Goal: Transaction & Acquisition: Purchase product/service

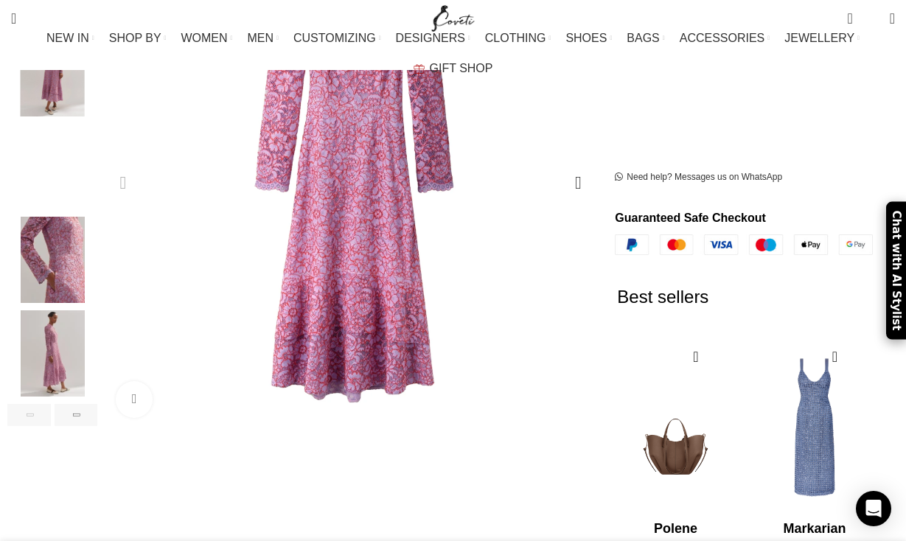
scroll to position [397, 0]
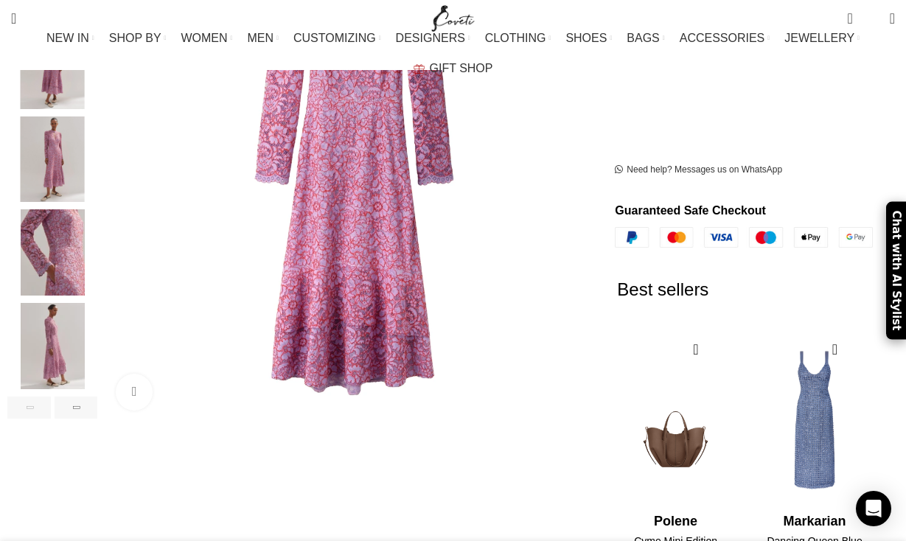
click at [53, 324] on img "5 / 6" at bounding box center [52, 346] width 90 height 86
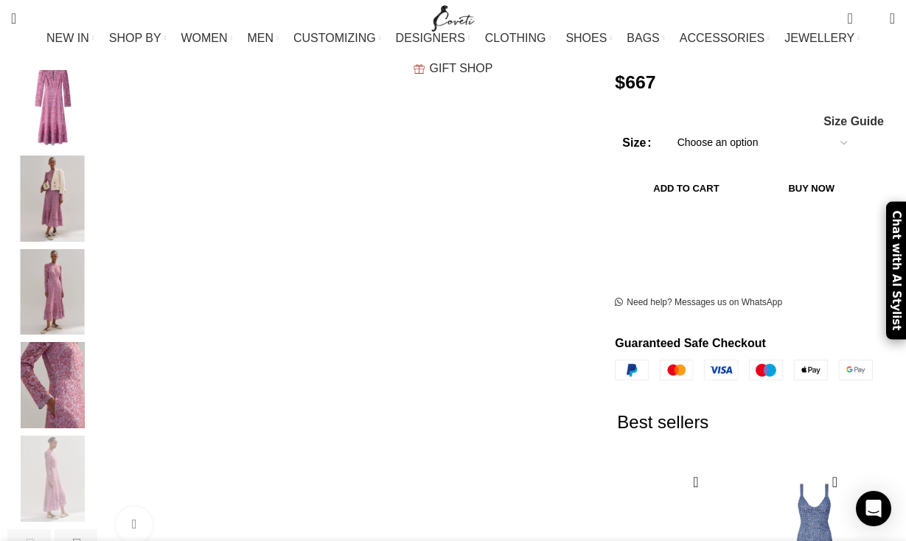
scroll to position [193, 0]
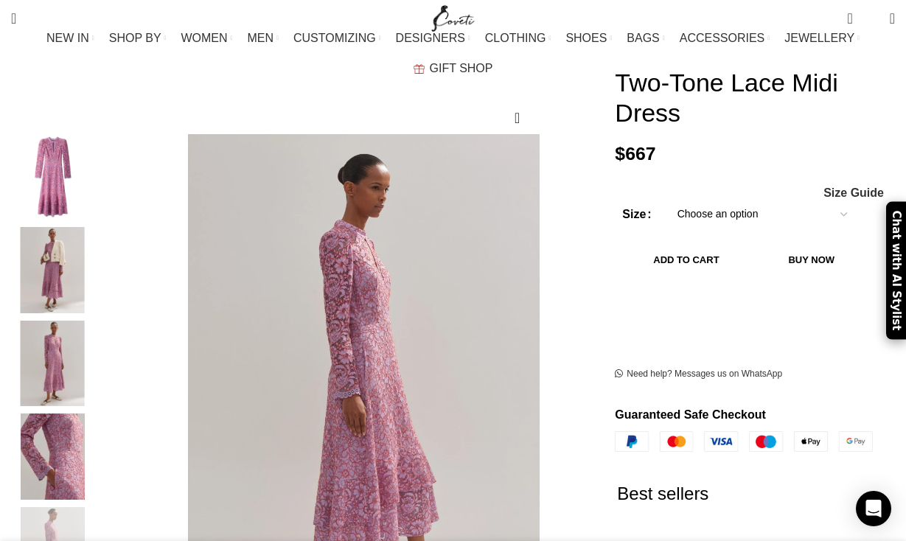
click at [52, 243] on img "2 / 6" at bounding box center [52, 270] width 90 height 86
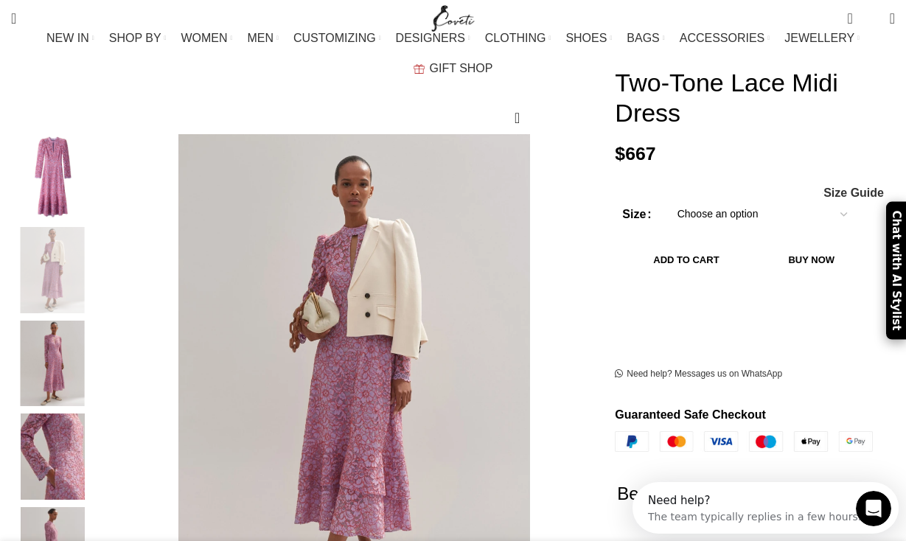
scroll to position [0, 156]
click at [54, 353] on img "3 / 6" at bounding box center [52, 364] width 90 height 86
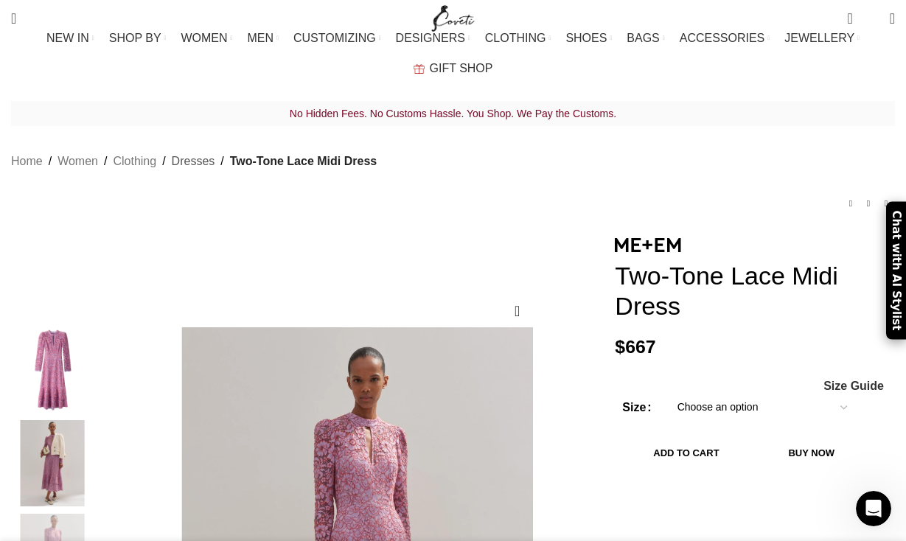
scroll to position [0, 310]
click at [172, 152] on link "Dresses" at bounding box center [193, 161] width 43 height 19
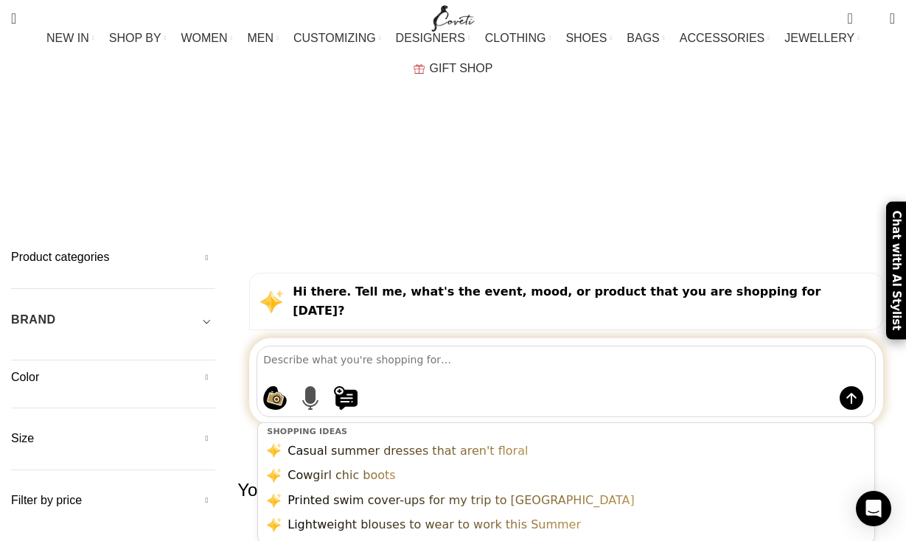
click at [306, 386] on img at bounding box center [311, 398] width 24 height 24
type textarea "w"
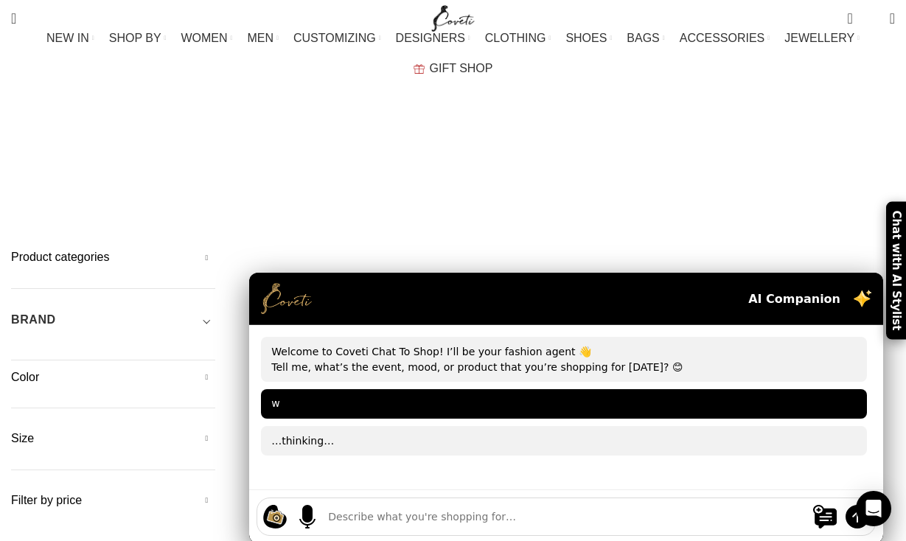
click at [297, 389] on div "w" at bounding box center [564, 403] width 606 height 29
